Goal: Find specific page/section: Find specific page/section

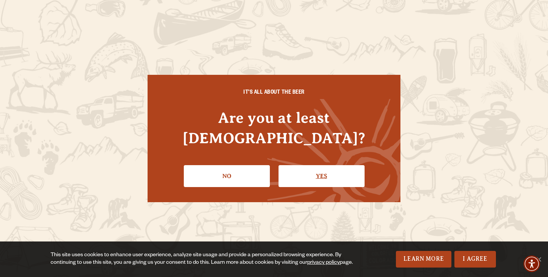
click at [323, 165] on link "Yes" at bounding box center [322, 176] width 86 height 22
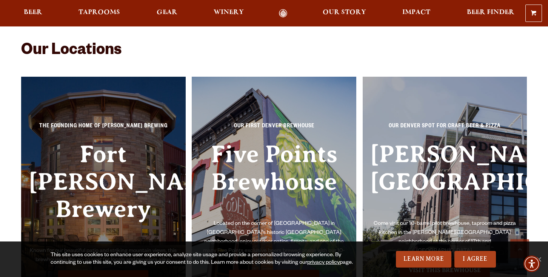
scroll to position [1589, 0]
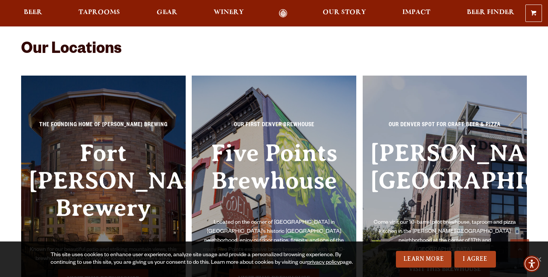
click at [106, 164] on h3 "Fort [PERSON_NAME] Brewery" at bounding box center [103, 192] width 149 height 106
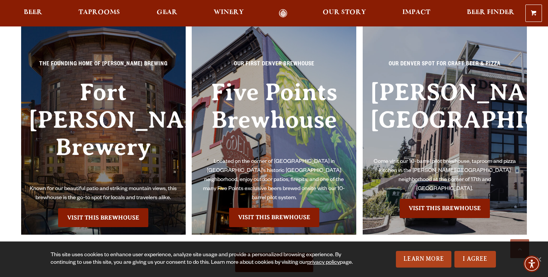
scroll to position [1651, 0]
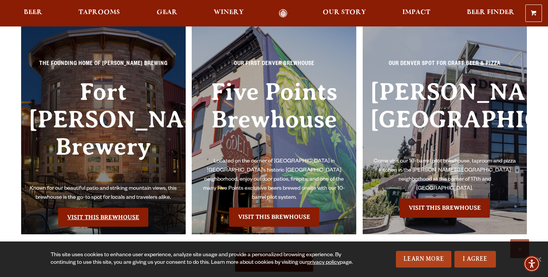
click at [102, 208] on link "Visit this Brewhouse" at bounding box center [103, 217] width 90 height 19
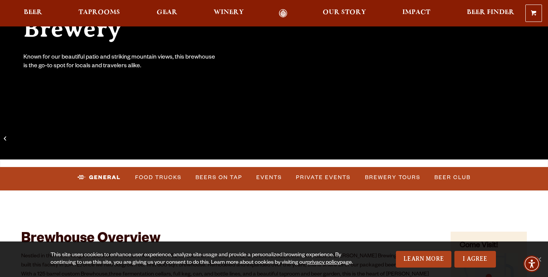
scroll to position [156, 0]
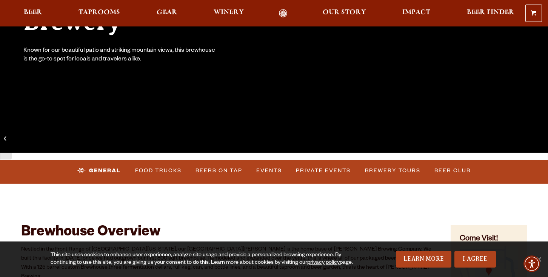
click at [155, 169] on link "Food Trucks" at bounding box center [158, 170] width 52 height 17
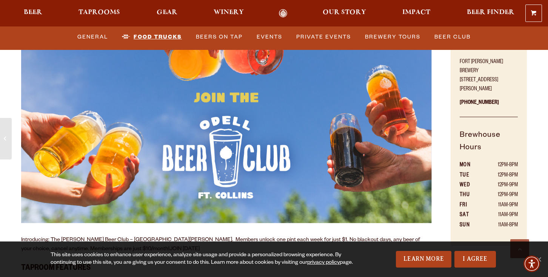
scroll to position [388, 0]
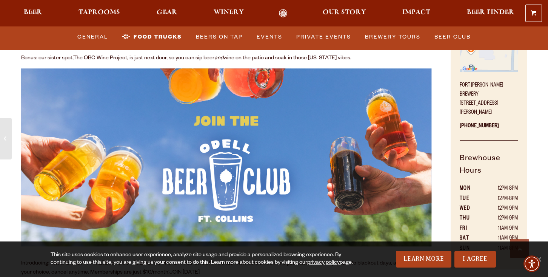
click at [156, 32] on link "Food Trucks" at bounding box center [152, 36] width 66 height 17
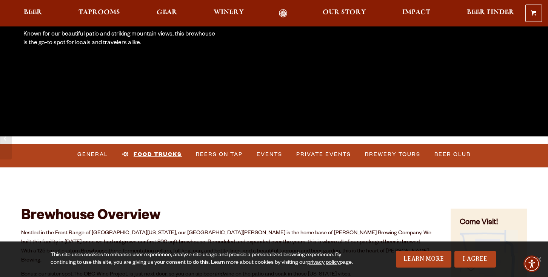
scroll to position [176, 0]
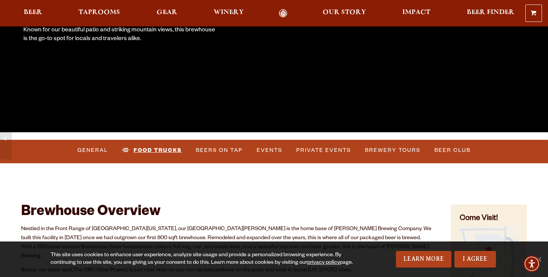
click at [160, 149] on link "Food Trucks" at bounding box center [152, 150] width 66 height 17
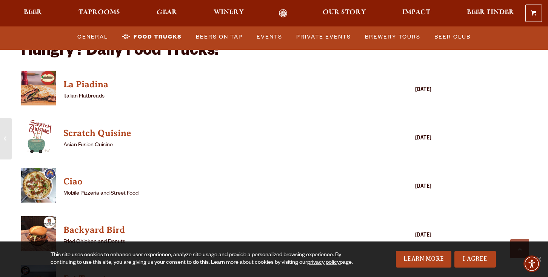
scroll to position [1813, 0]
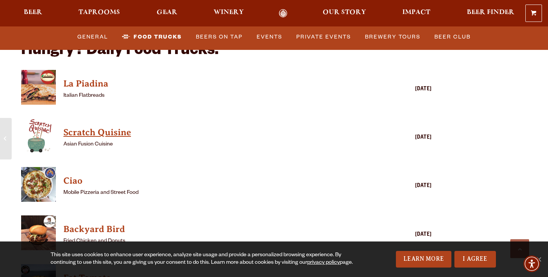
click at [85, 126] on h4 "Scratch Quisine" at bounding box center [215, 132] width 304 height 12
